Goal: Task Accomplishment & Management: Manage account settings

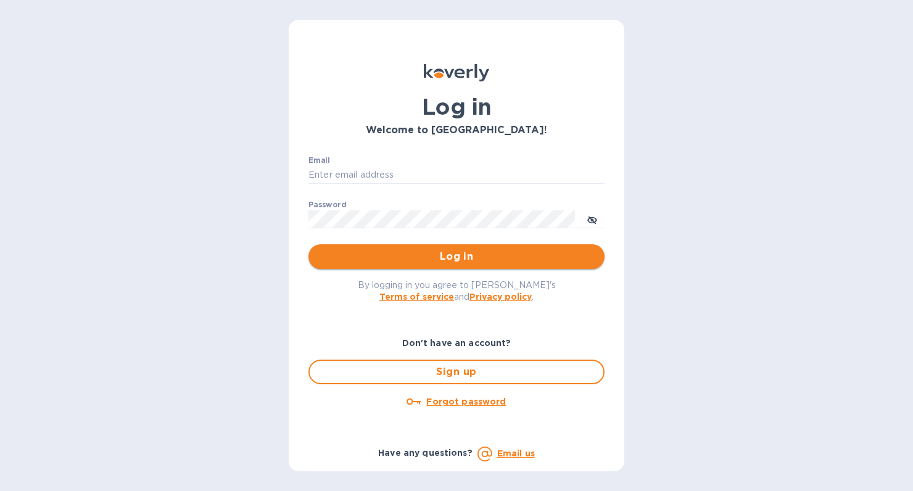
type input "[PERSON_NAME][EMAIL_ADDRESS][DOMAIN_NAME]"
click at [397, 257] on span "Log in" at bounding box center [456, 256] width 276 height 15
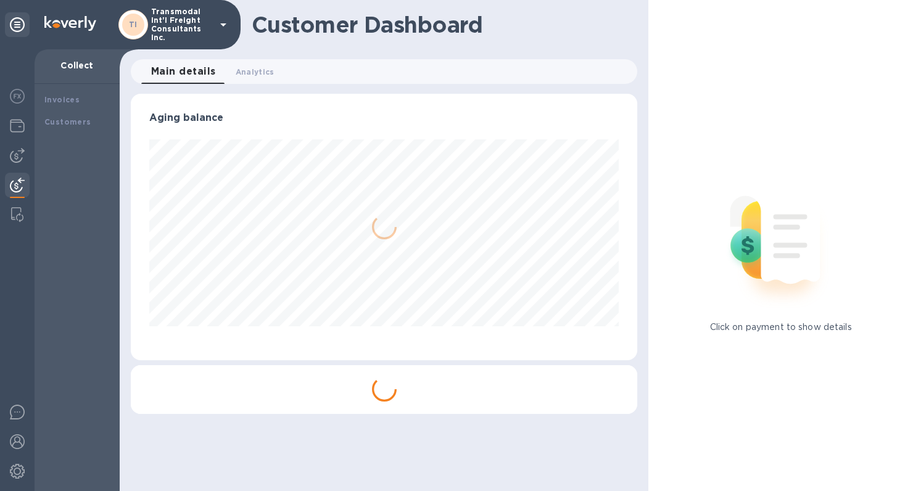
scroll to position [266, 506]
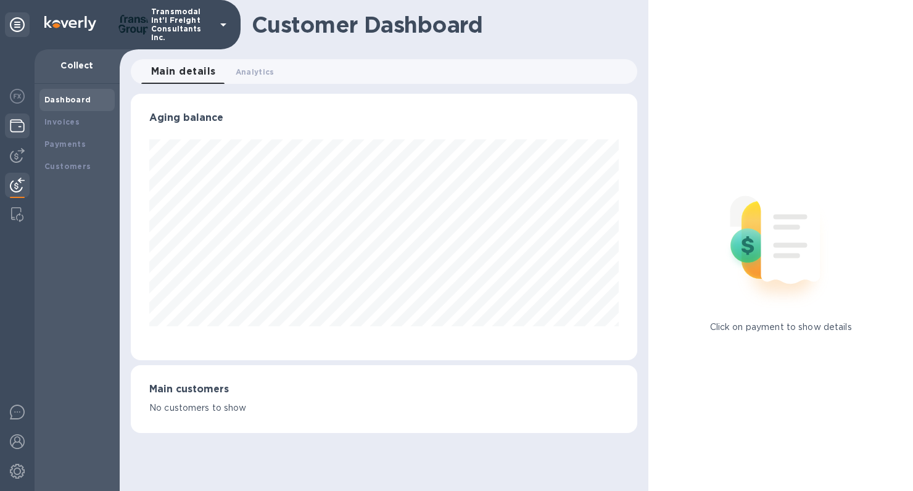
click at [10, 125] on img at bounding box center [17, 125] width 15 height 15
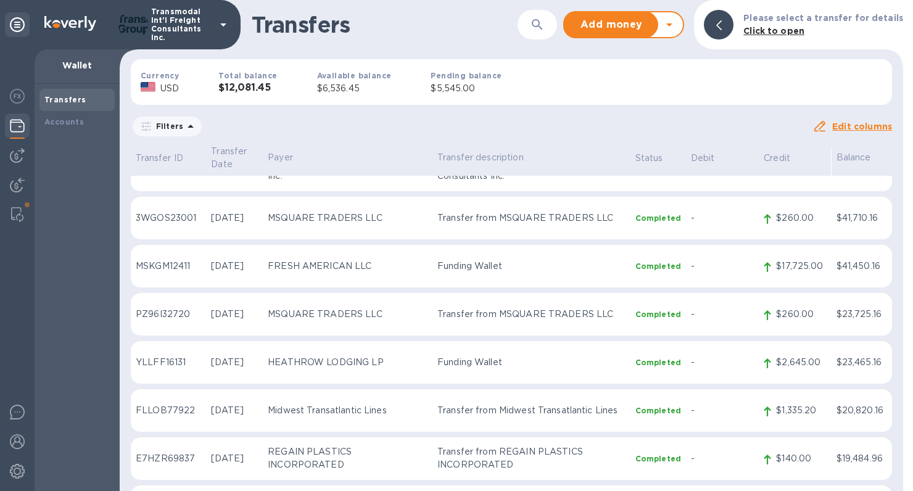
scroll to position [1381, 0]
